Goal: Information Seeking & Learning: Learn about a topic

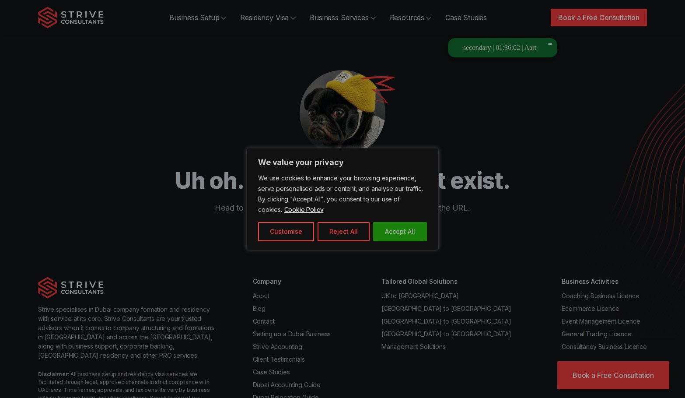
click at [406, 231] on button "Accept All" at bounding box center [400, 231] width 54 height 19
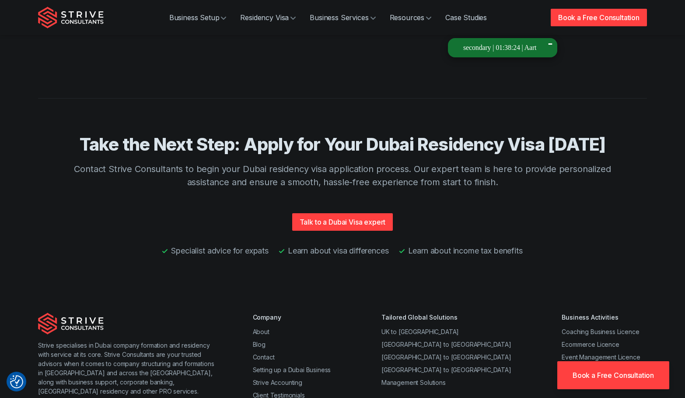
scroll to position [2271, 0]
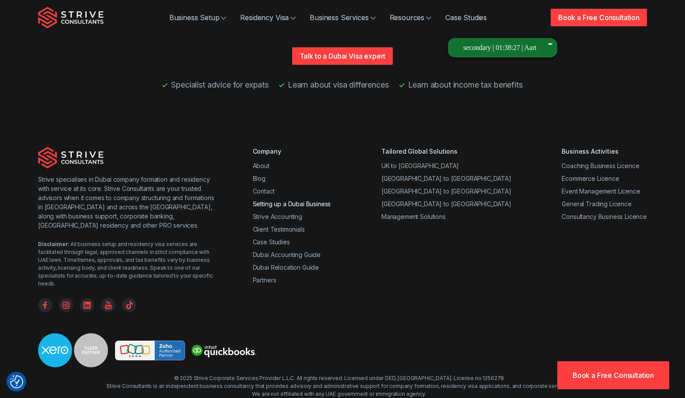
click at [304, 200] on link "Setting up a Dubai Business" at bounding box center [292, 203] width 78 height 7
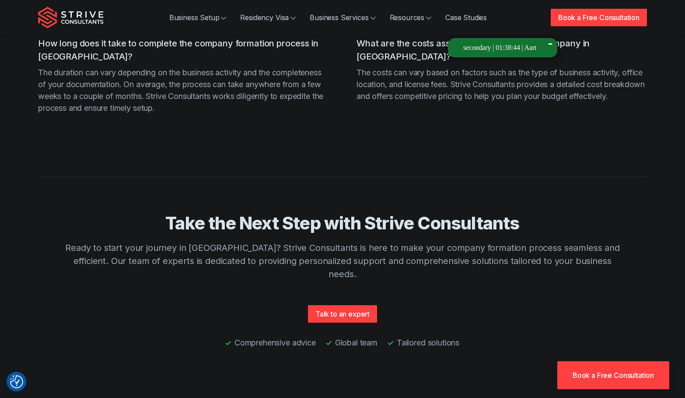
scroll to position [2051, 0]
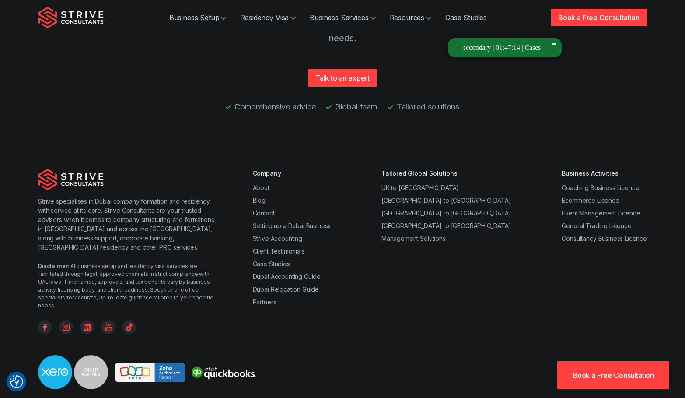
click at [116, 99] on ul "Comprehensive advice Global team Tailored solutions" at bounding box center [342, 106] width 567 height 15
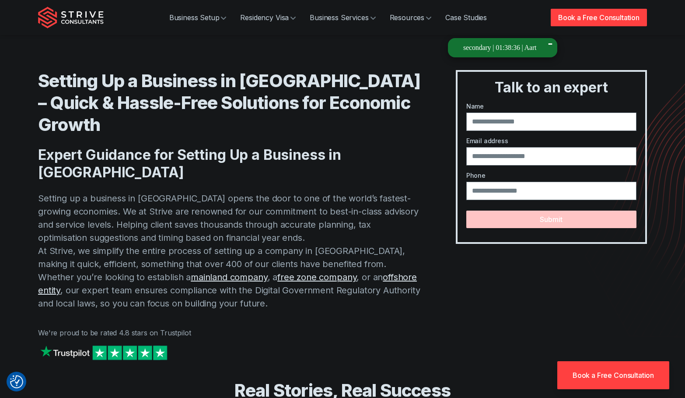
scroll to position [4094, 0]
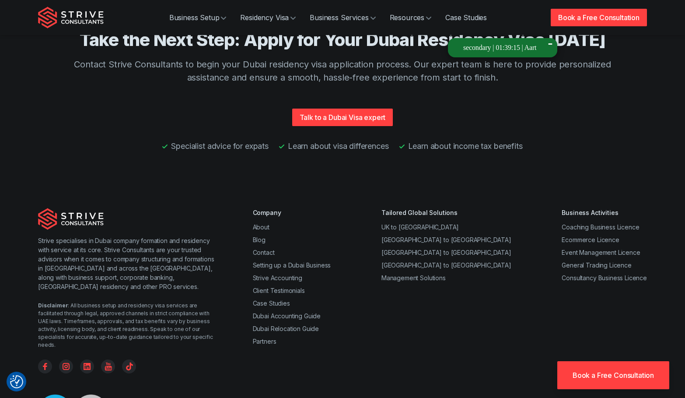
scroll to position [2271, 0]
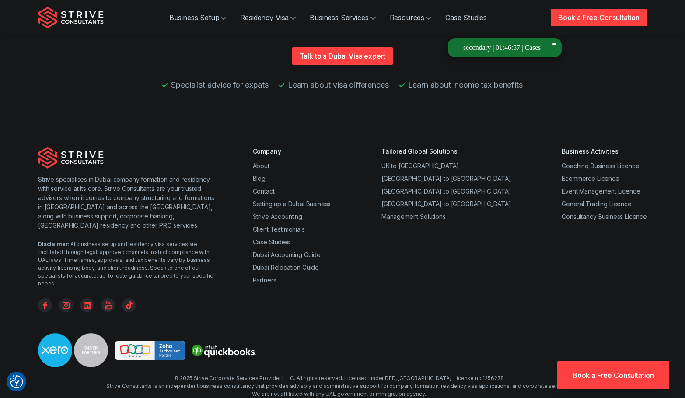
click at [0, 74] on section "Take the Next Step: Apply for Your Dubai Residency Visa Today Contact Strive Co…" at bounding box center [342, 25] width 685 height 186
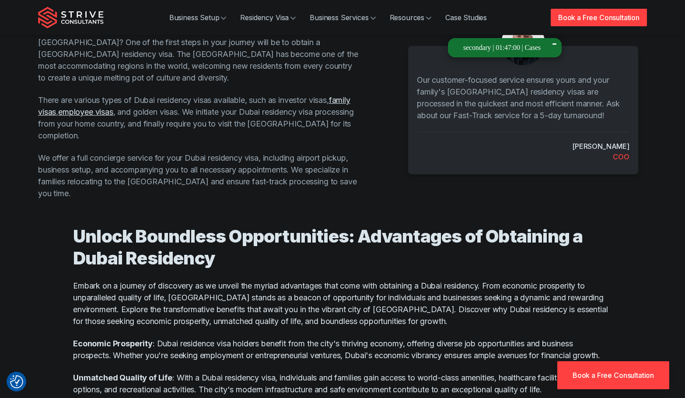
scroll to position [0, 0]
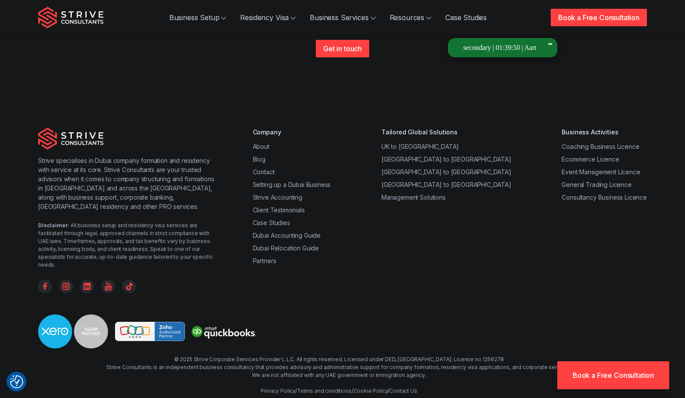
scroll to position [1826, 0]
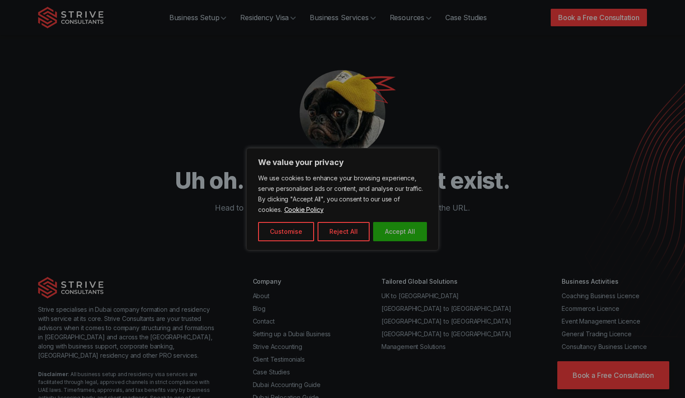
click at [404, 231] on button "Accept All" at bounding box center [400, 231] width 54 height 19
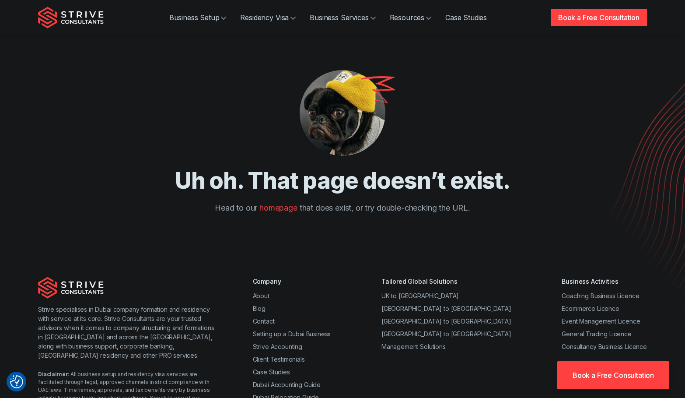
click at [551, 176] on h1 "Uh oh. That page doesn’t exist." at bounding box center [343, 180] width 560 height 28
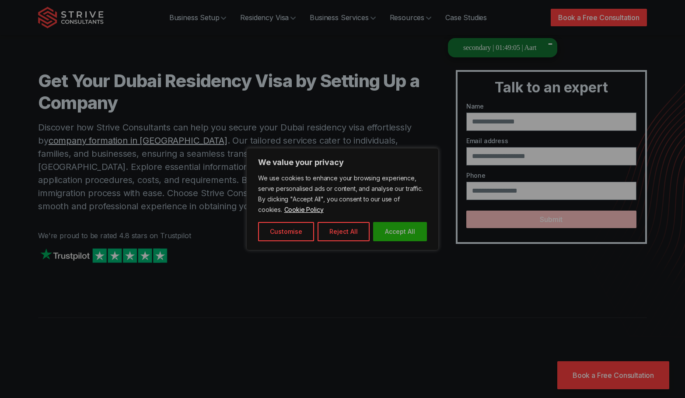
click at [406, 234] on button "Accept All" at bounding box center [400, 231] width 54 height 19
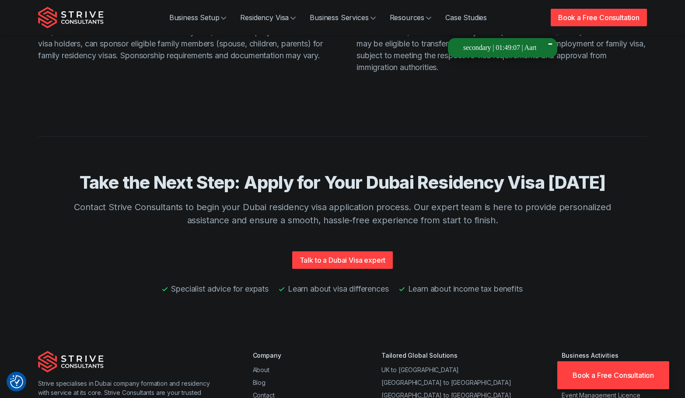
scroll to position [2271, 0]
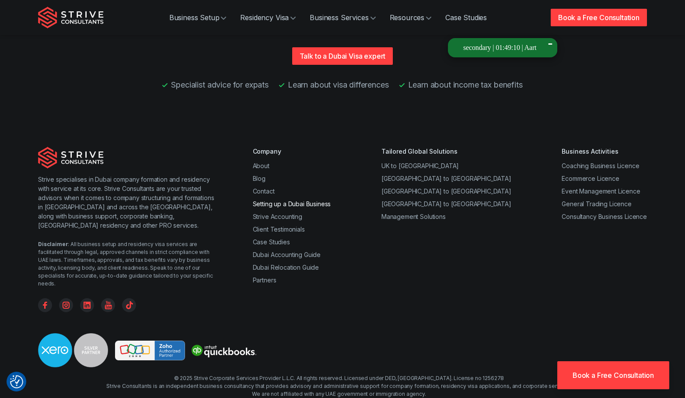
click at [261, 200] on link "Setting up a Dubai Business" at bounding box center [292, 203] width 78 height 7
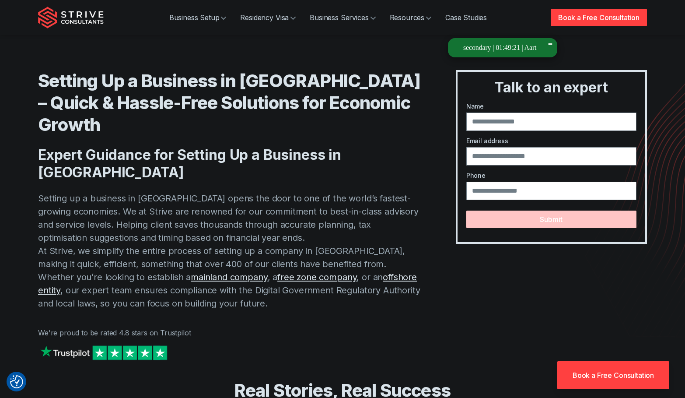
scroll to position [4094, 0]
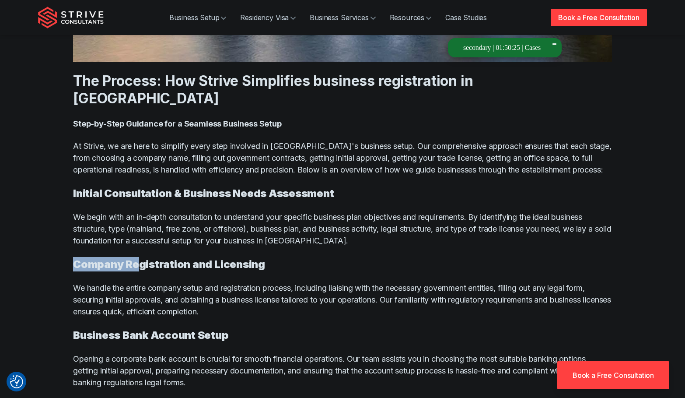
drag, startPoint x: 73, startPoint y: 197, endPoint x: 266, endPoint y: 202, distance: 192.1
click at [266, 257] on h4 "Company Registration and Licensing" at bounding box center [342, 264] width 539 height 14
copy strong "Company Registration and Licensing"
